Goal: Information Seeking & Learning: Learn about a topic

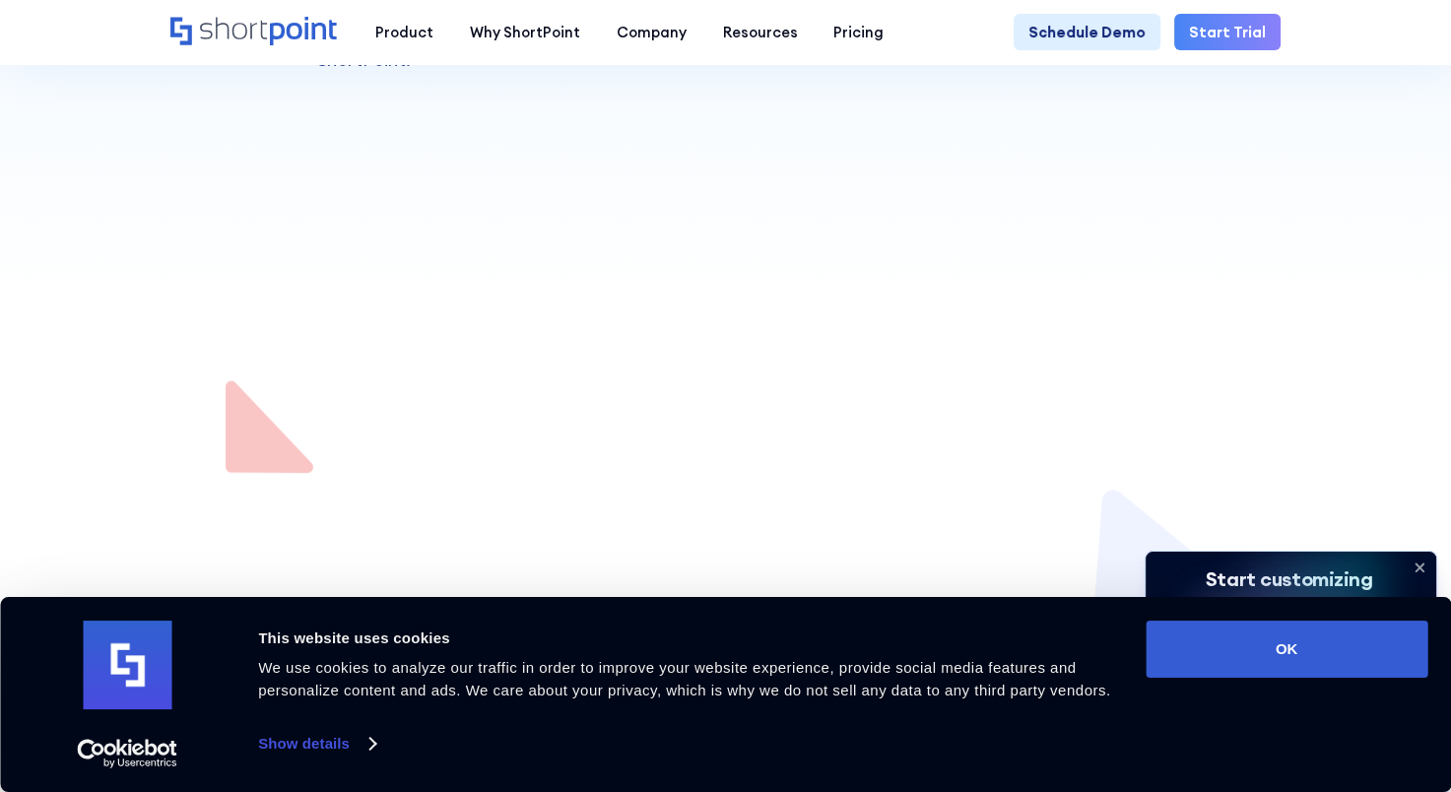
scroll to position [887, 0]
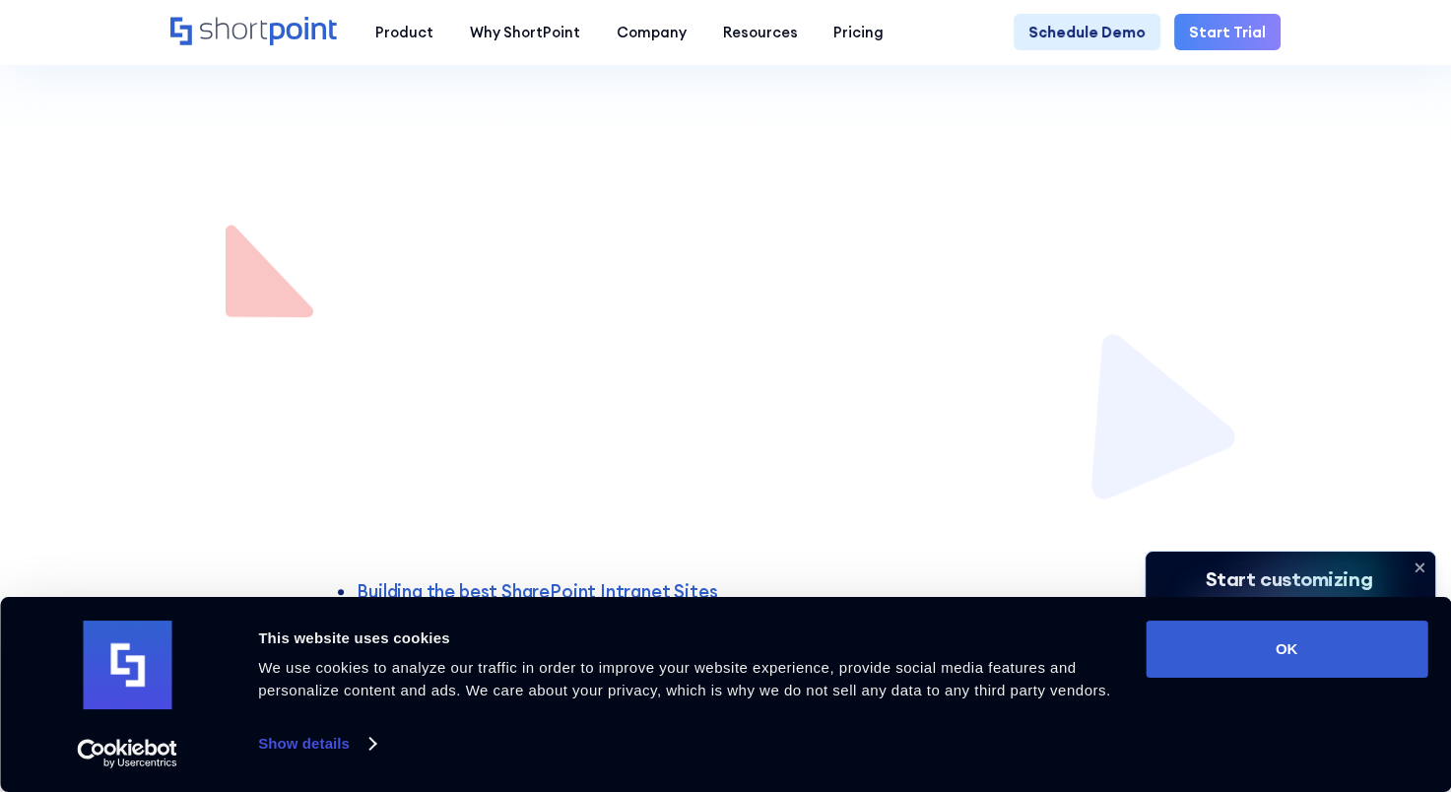
click at [1422, 559] on icon at bounding box center [1420, 568] width 32 height 32
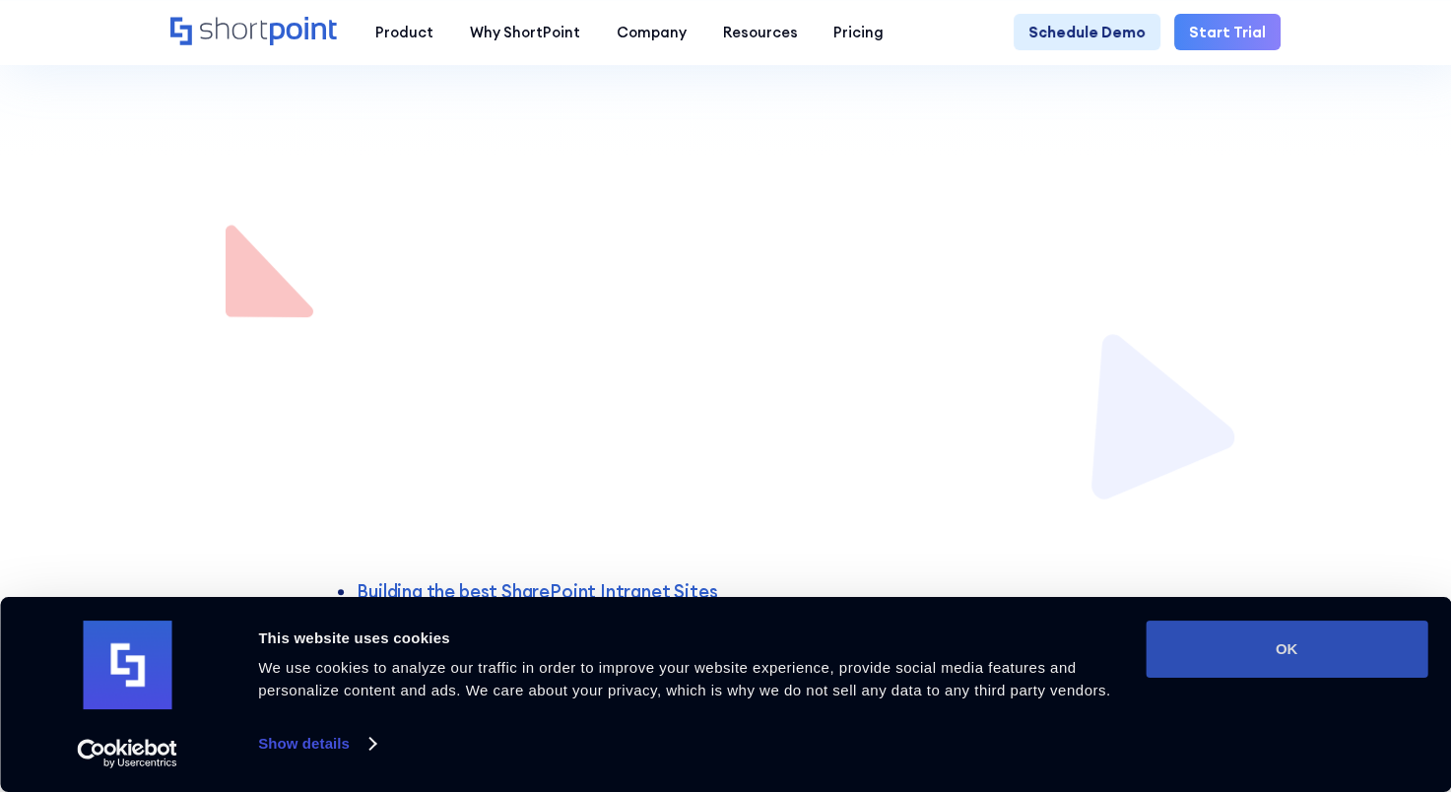
click at [1194, 627] on button "OK" at bounding box center [1287, 649] width 282 height 57
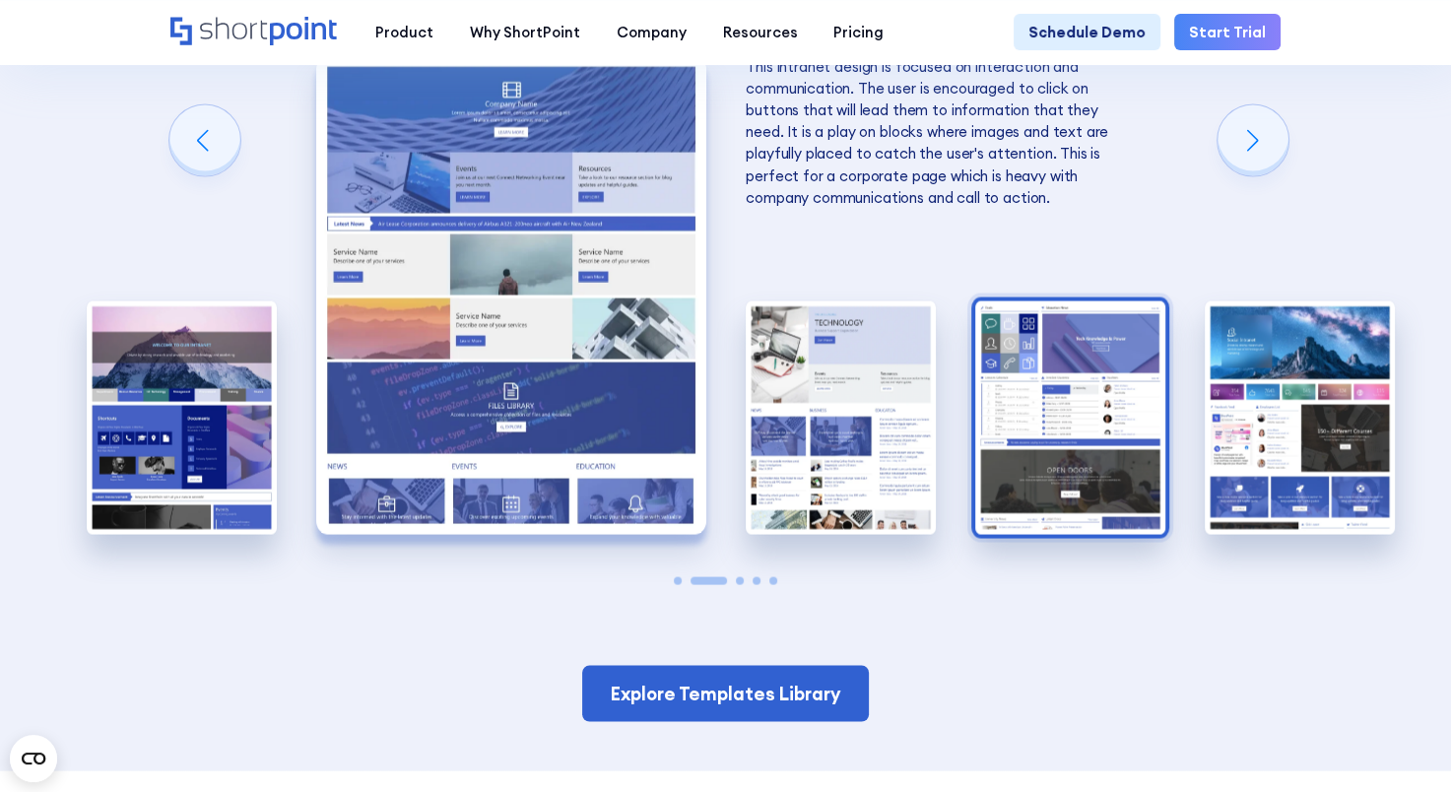
scroll to position [3645, 0]
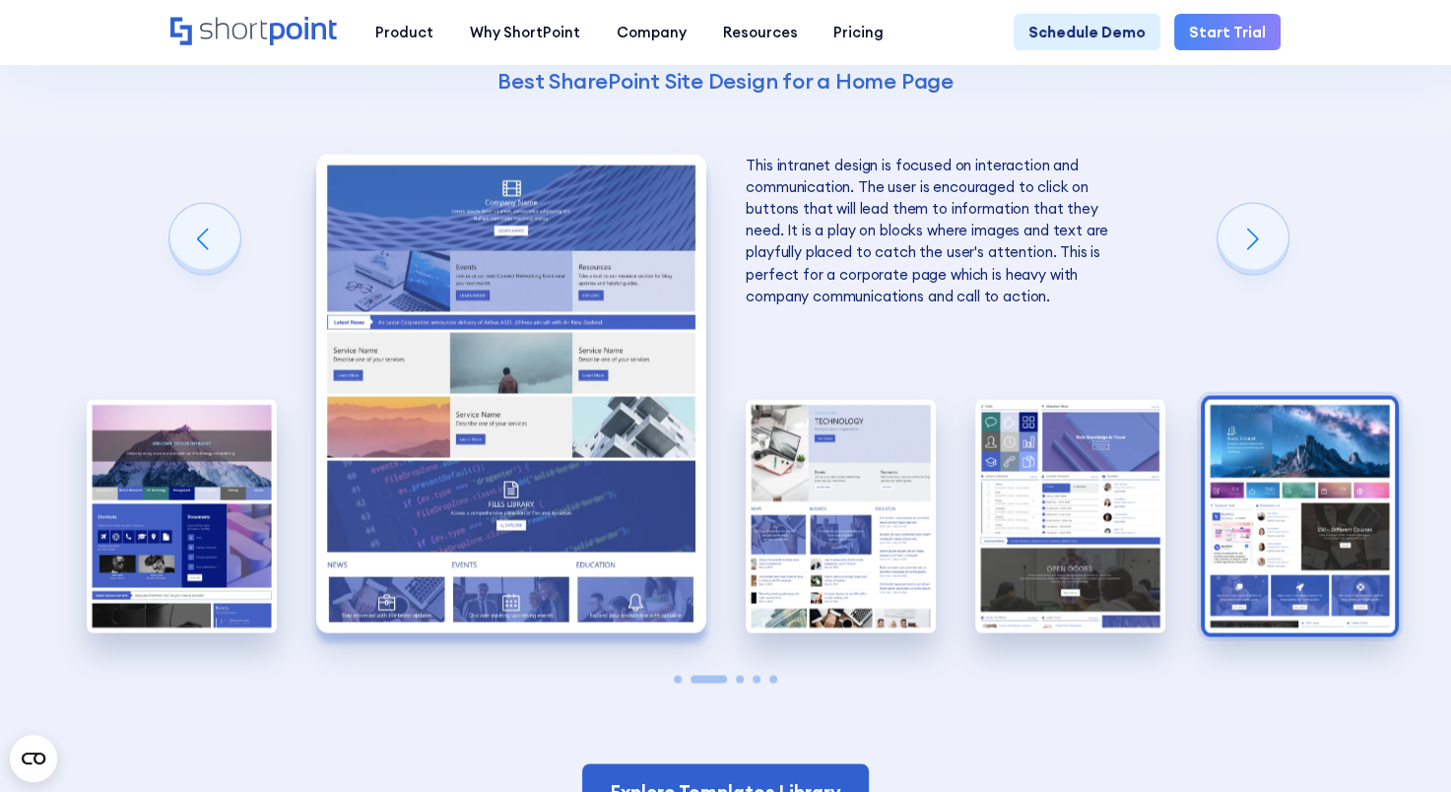
click at [1298, 490] on img "5 / 5" at bounding box center [1300, 516] width 190 height 233
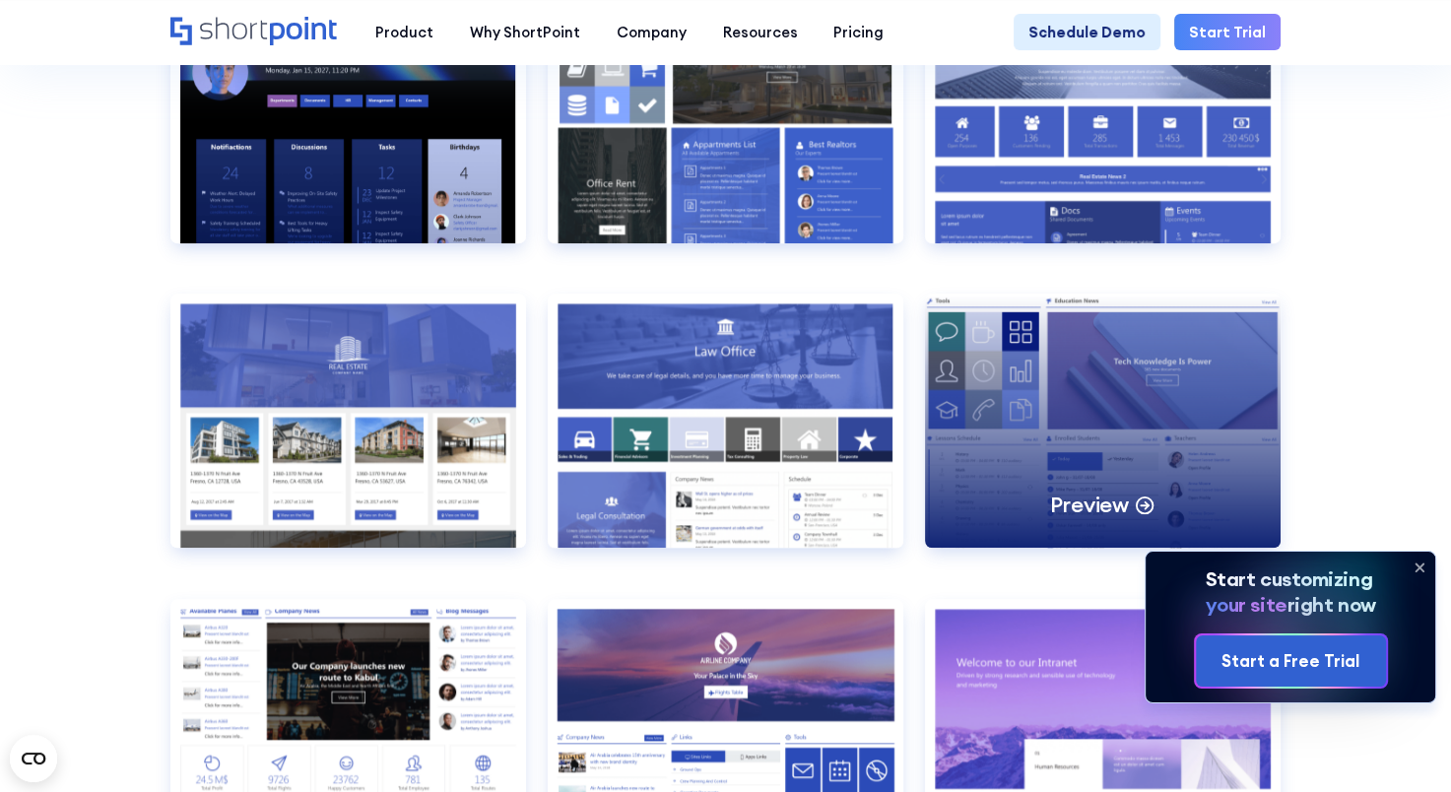
scroll to position [1773, 0]
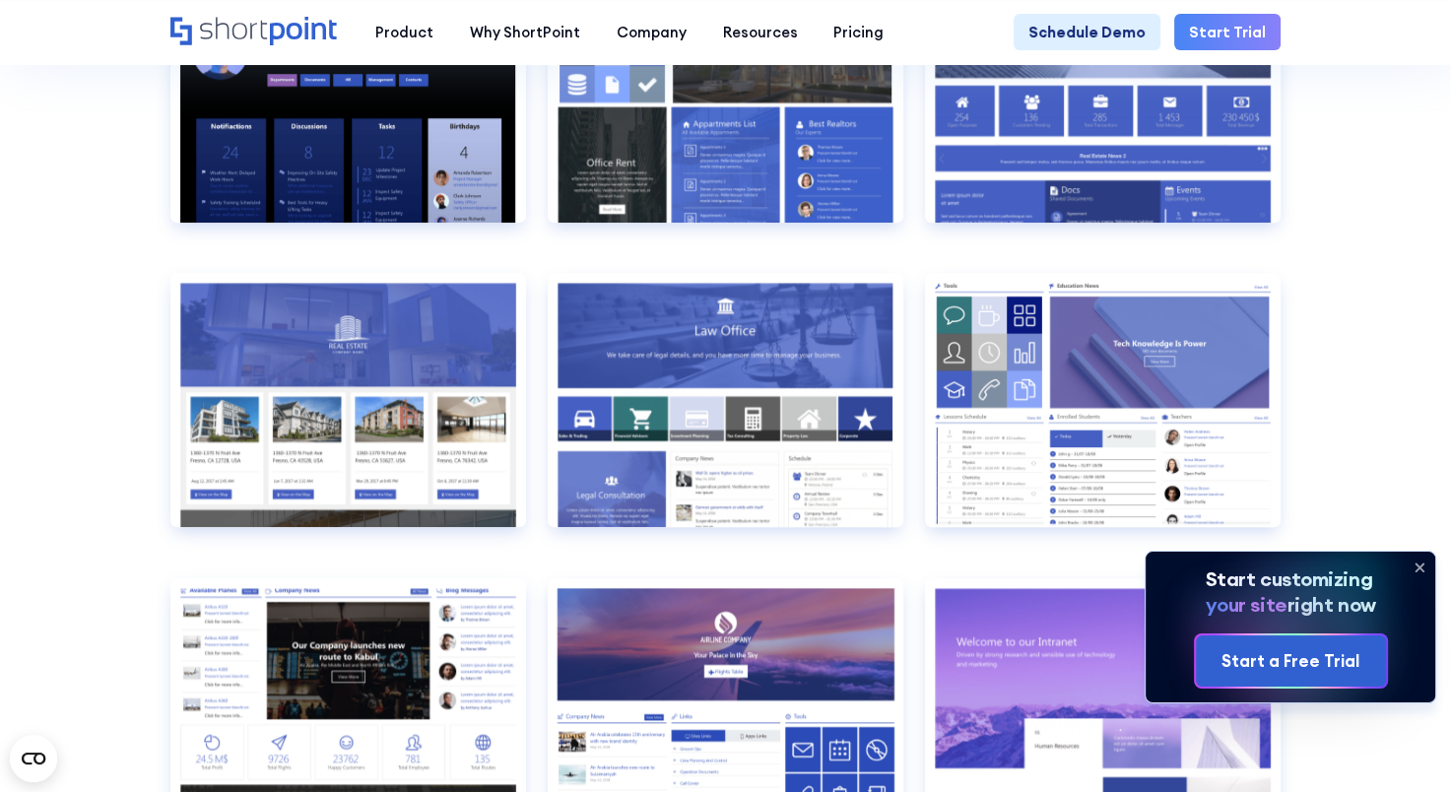
click at [1419, 566] on icon at bounding box center [1421, 568] width 8 height 8
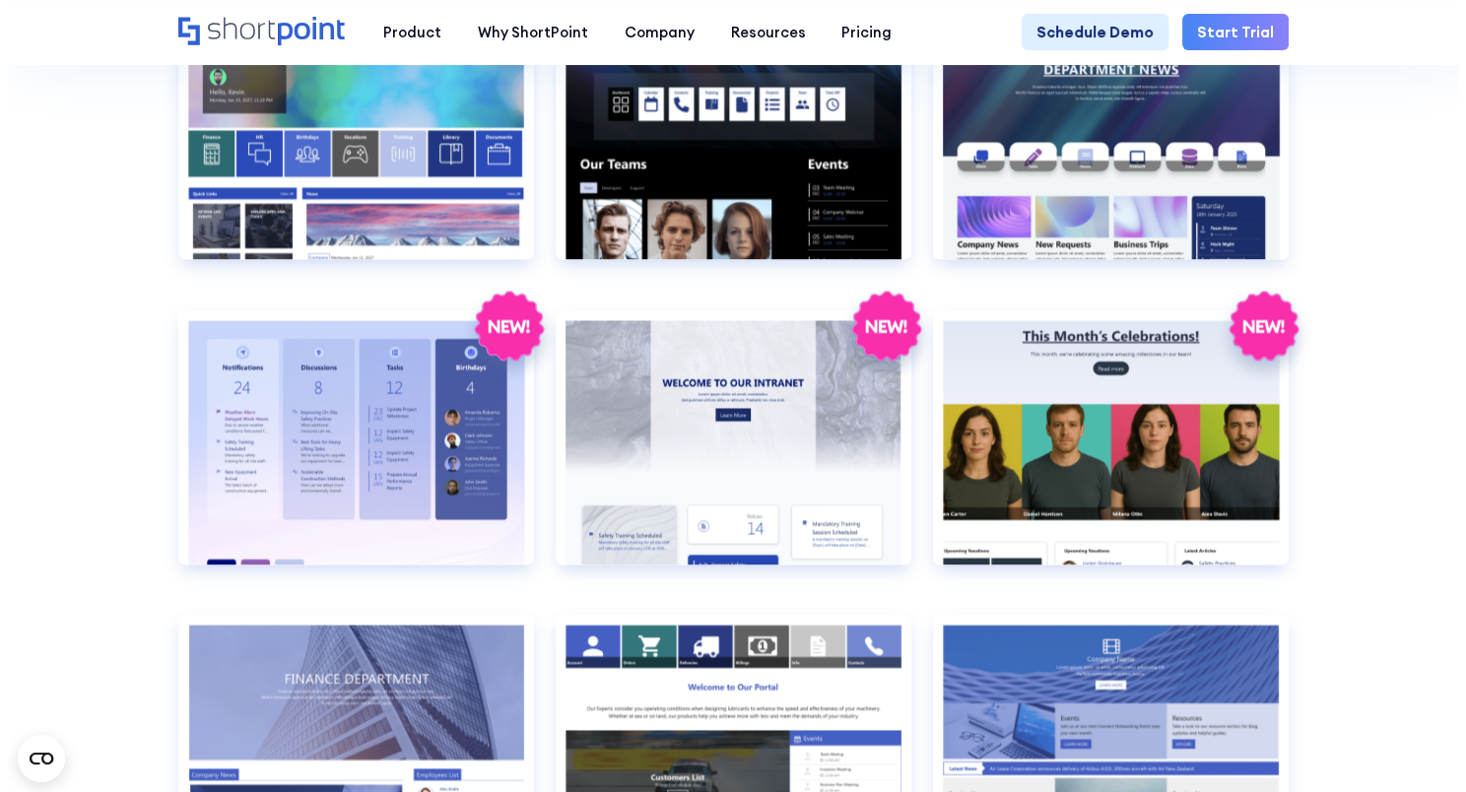
scroll to position [3153, 0]
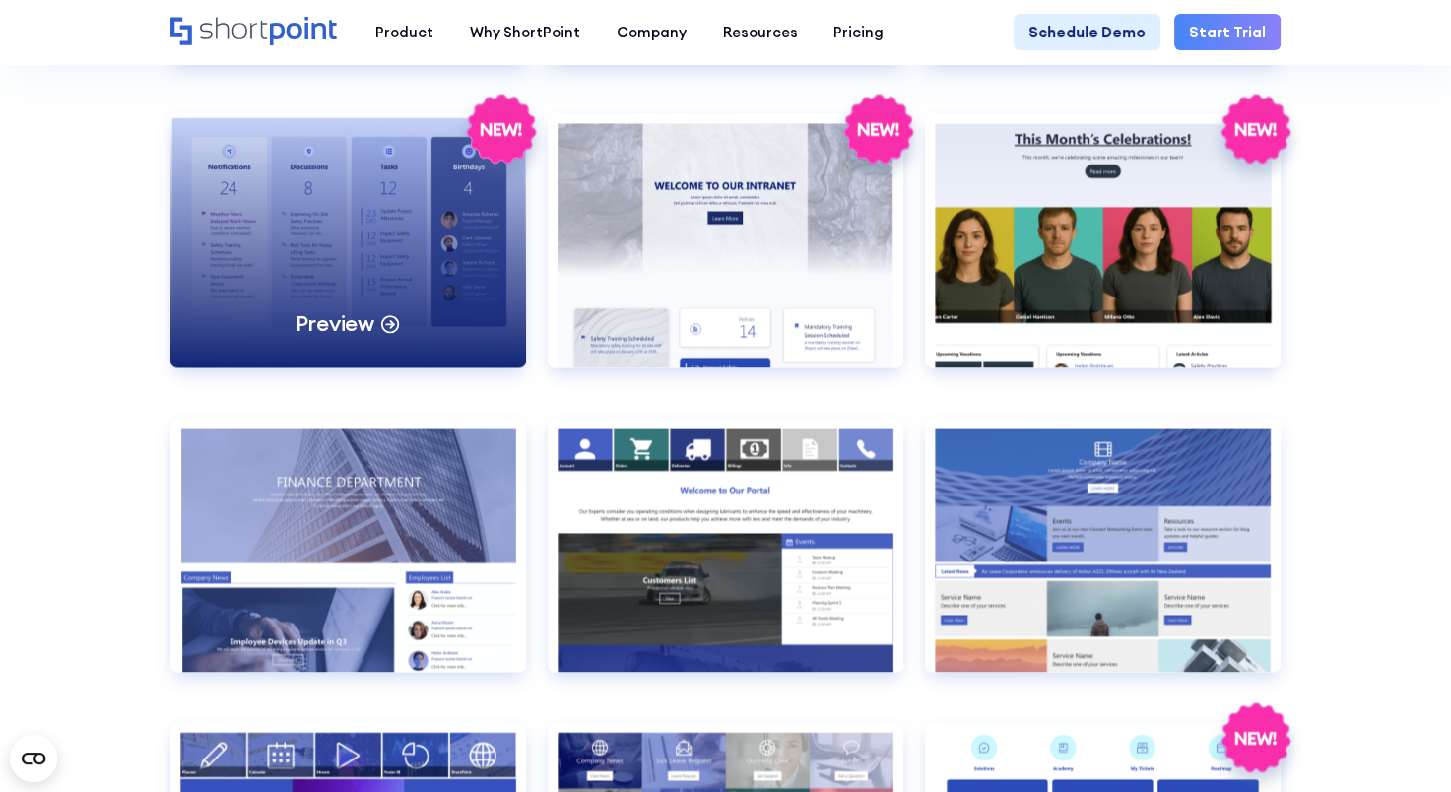
click at [373, 338] on div "Preview" at bounding box center [348, 323] width 106 height 29
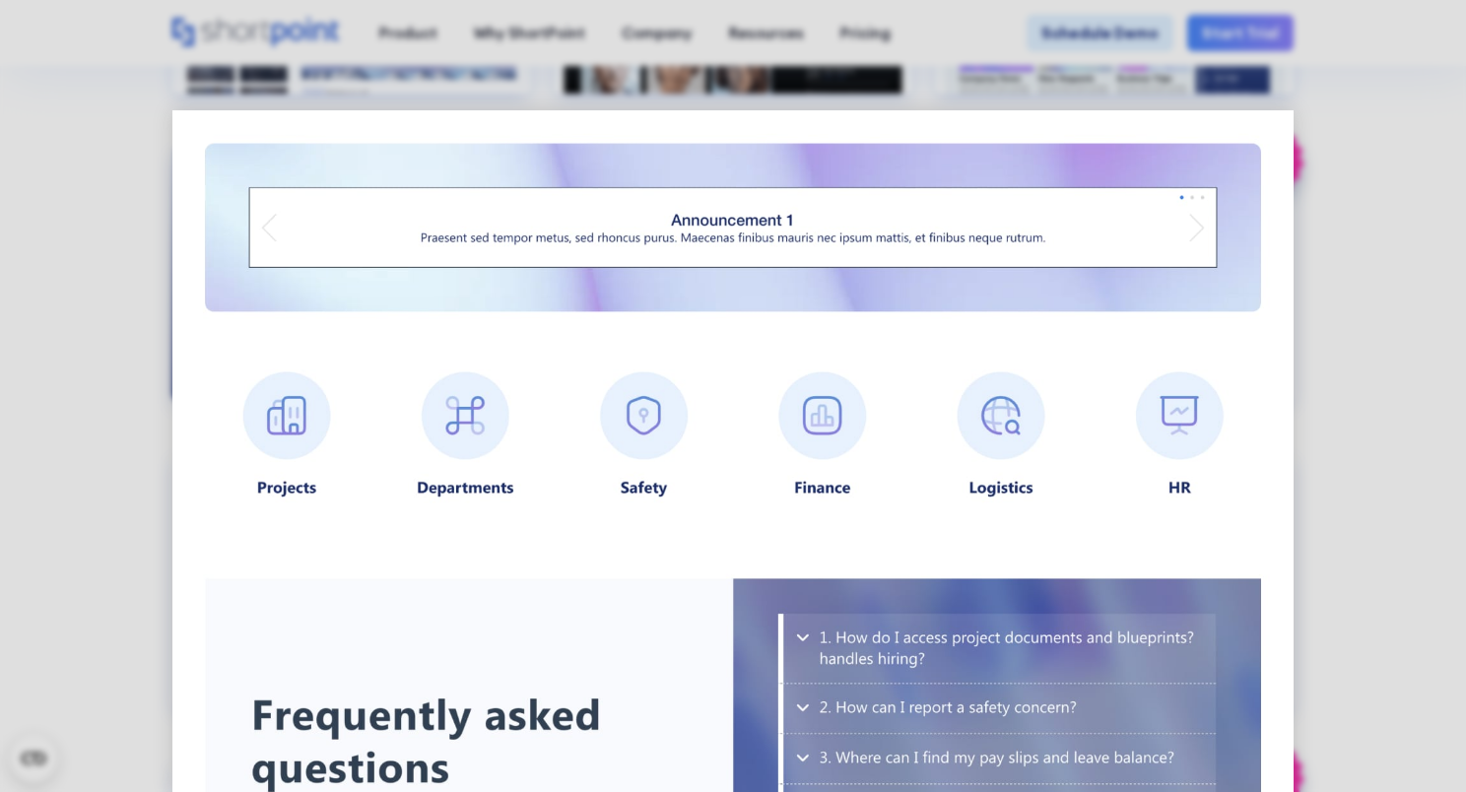
scroll to position [1478, 0]
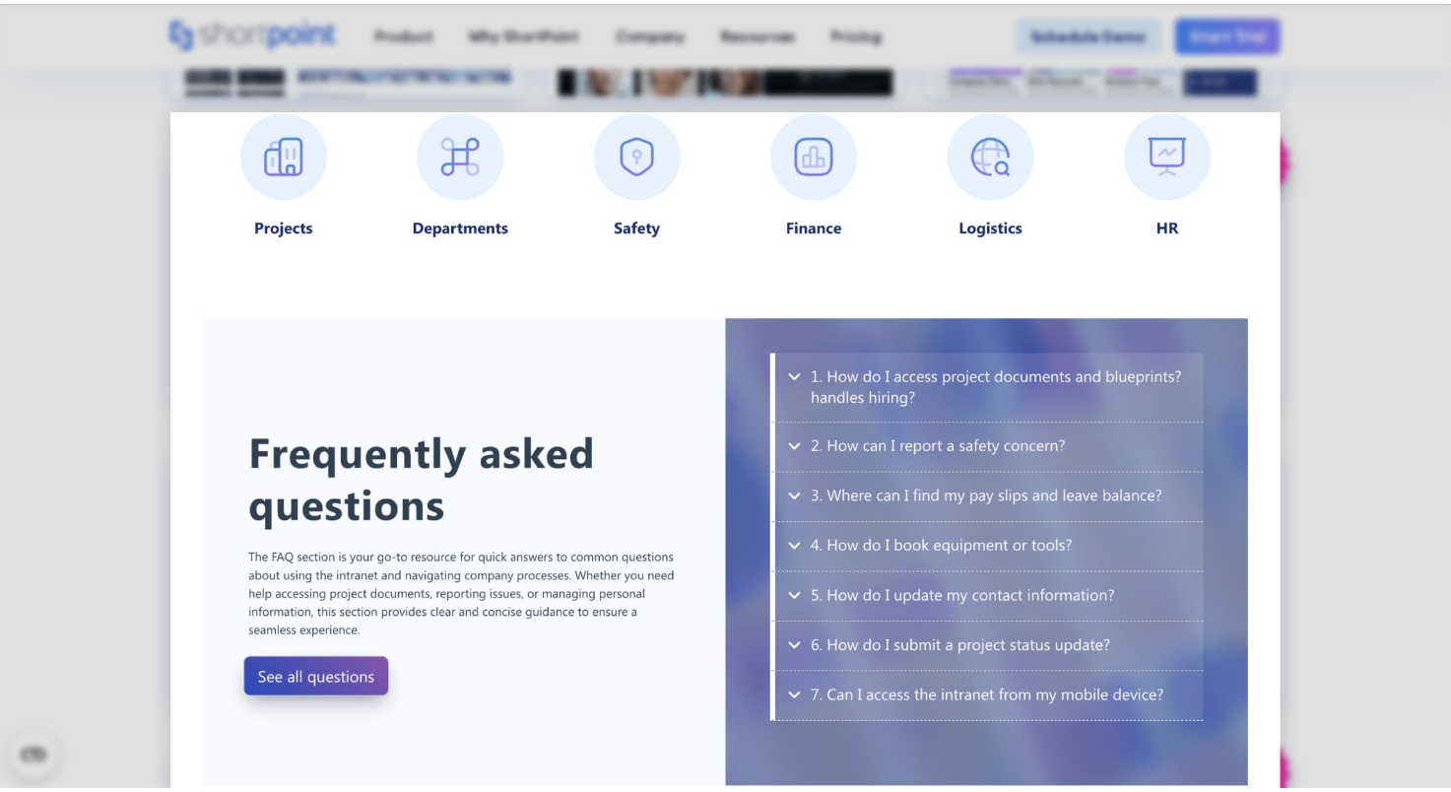
scroll to position [1481, 0]
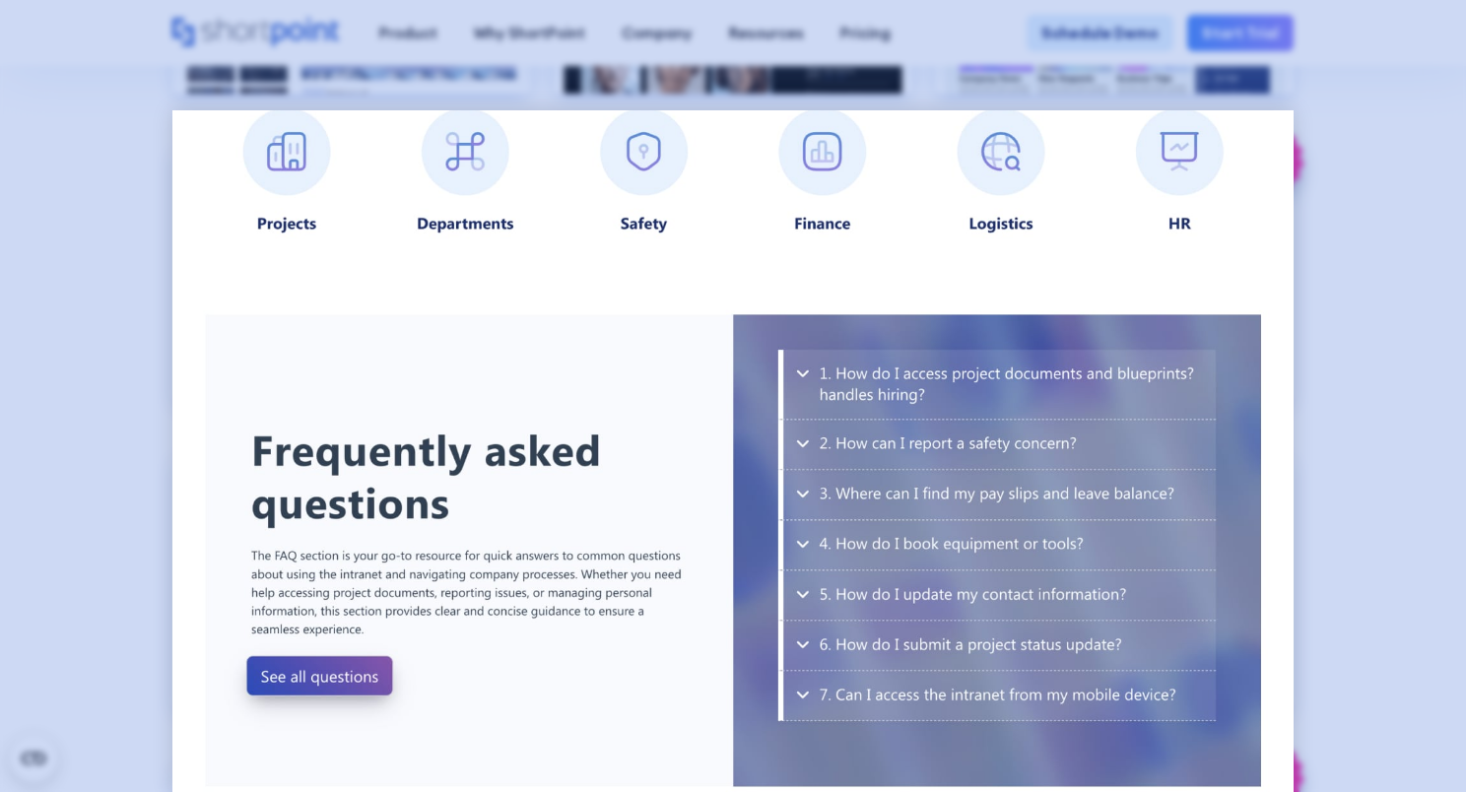
click at [1381, 366] on div at bounding box center [733, 396] width 1466 height 792
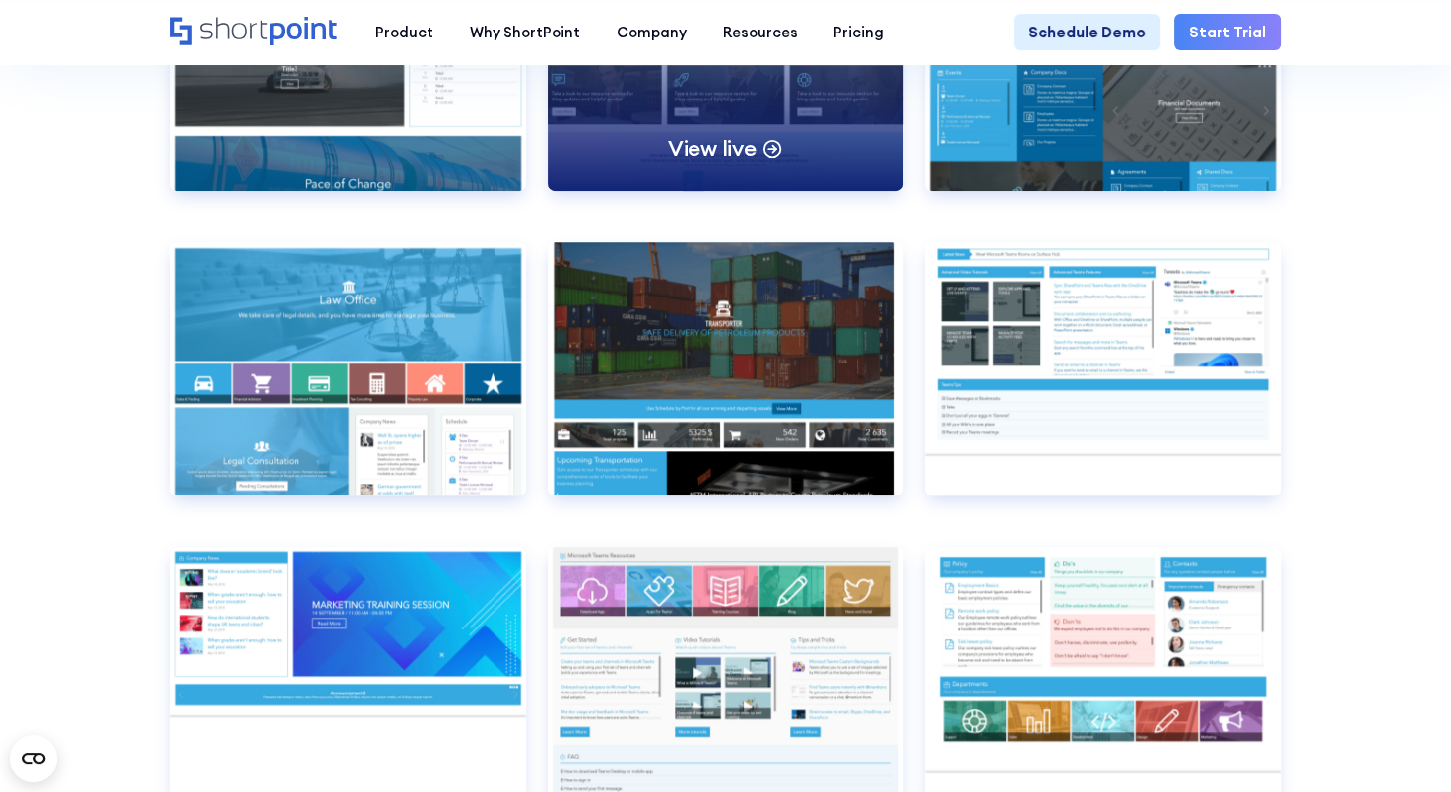
scroll to position [9063, 0]
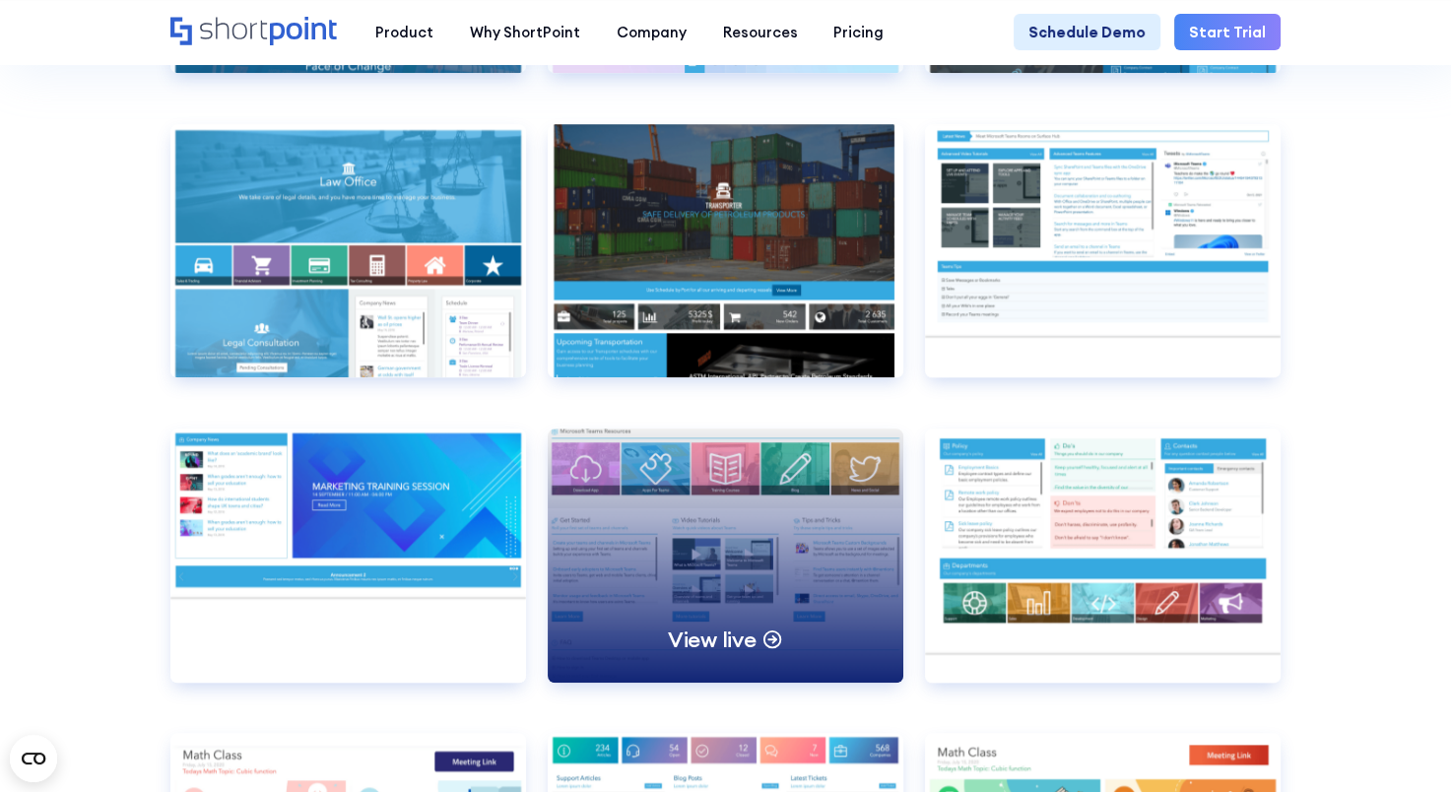
click at [679, 607] on div "View live" at bounding box center [726, 556] width 356 height 254
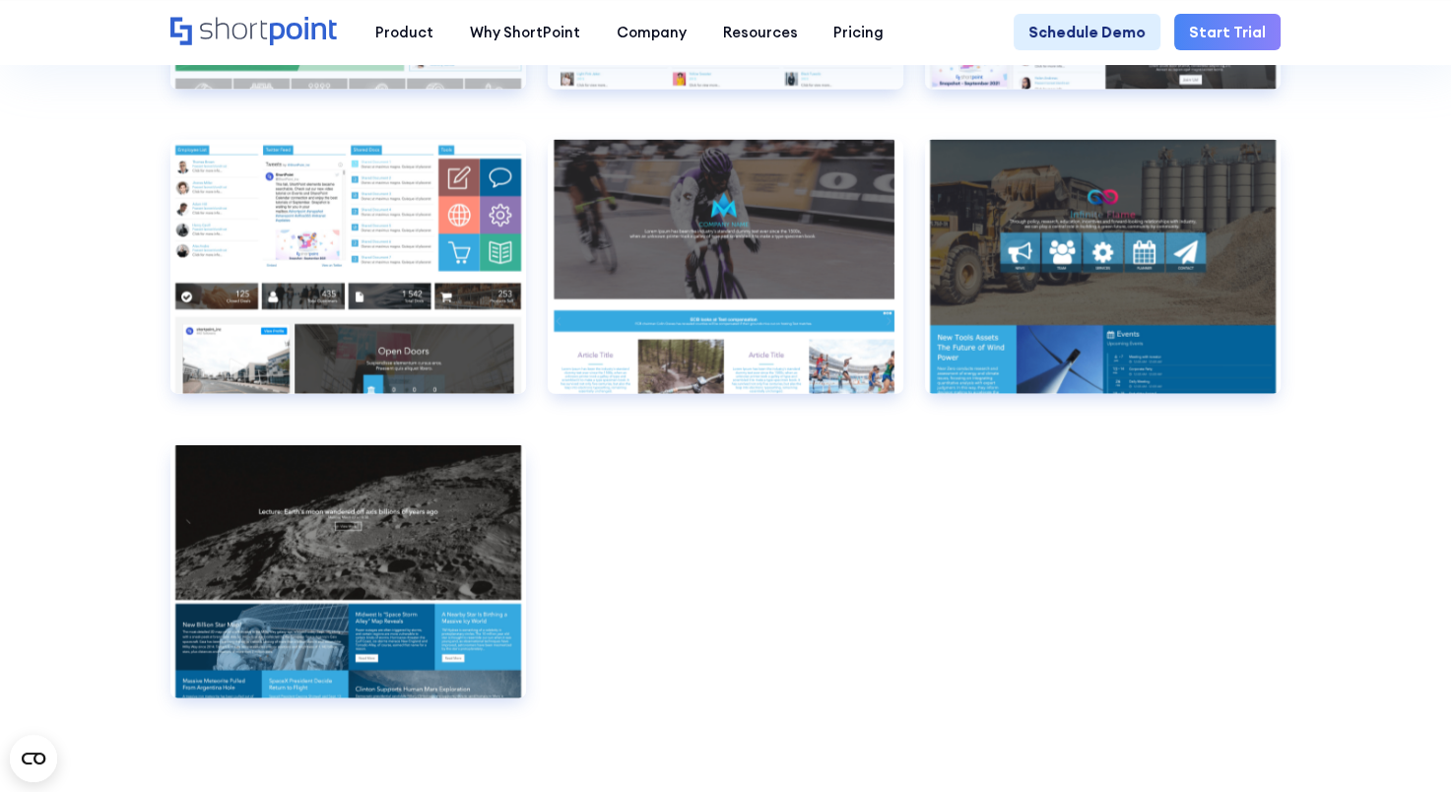
scroll to position [11625, 0]
